Goal: Find specific page/section: Find specific page/section

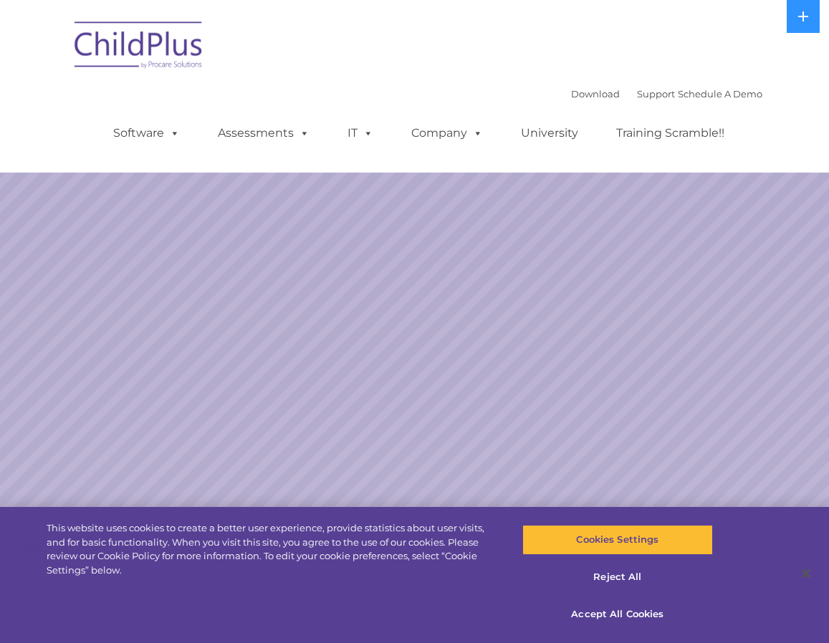
select select "MEDIUM"
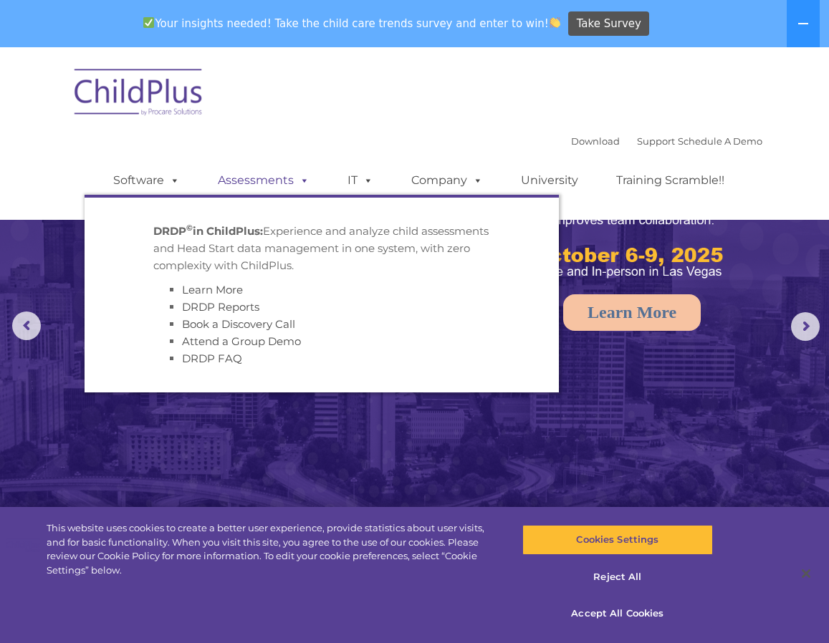
click at [270, 184] on link "Assessments" at bounding box center [263, 180] width 120 height 29
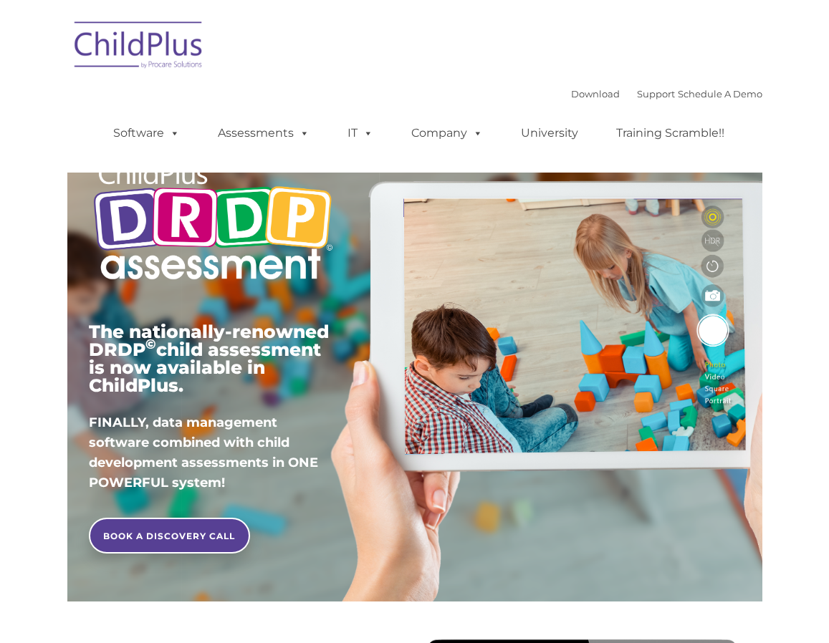
type input ""
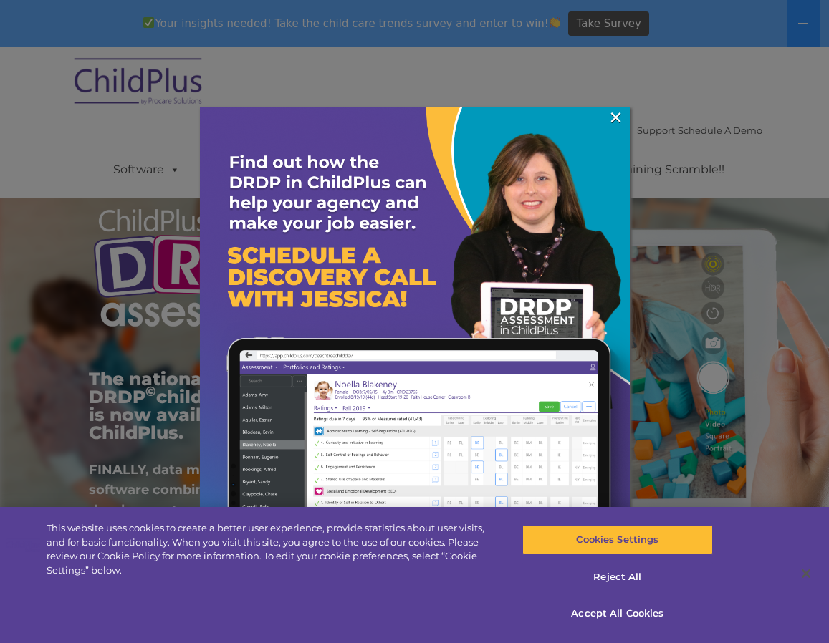
click at [145, 168] on div at bounding box center [414, 321] width 829 height 643
